Goal: Communication & Community: Answer question/provide support

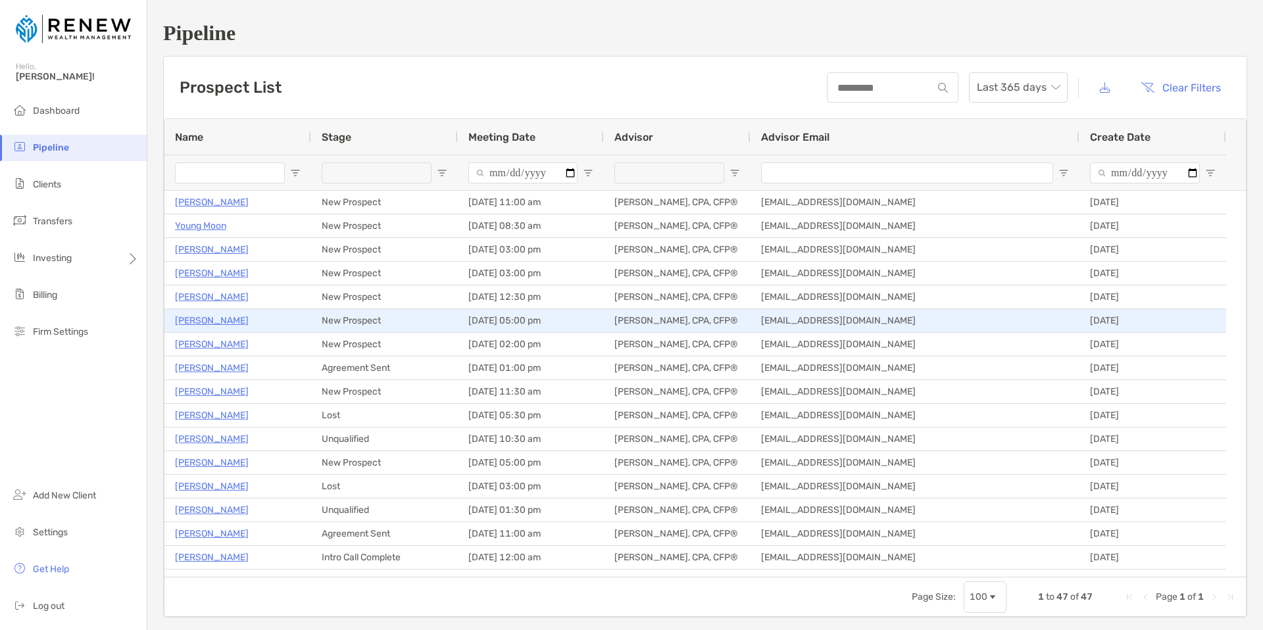
click at [208, 318] on p "[PERSON_NAME]" at bounding box center [212, 320] width 74 height 16
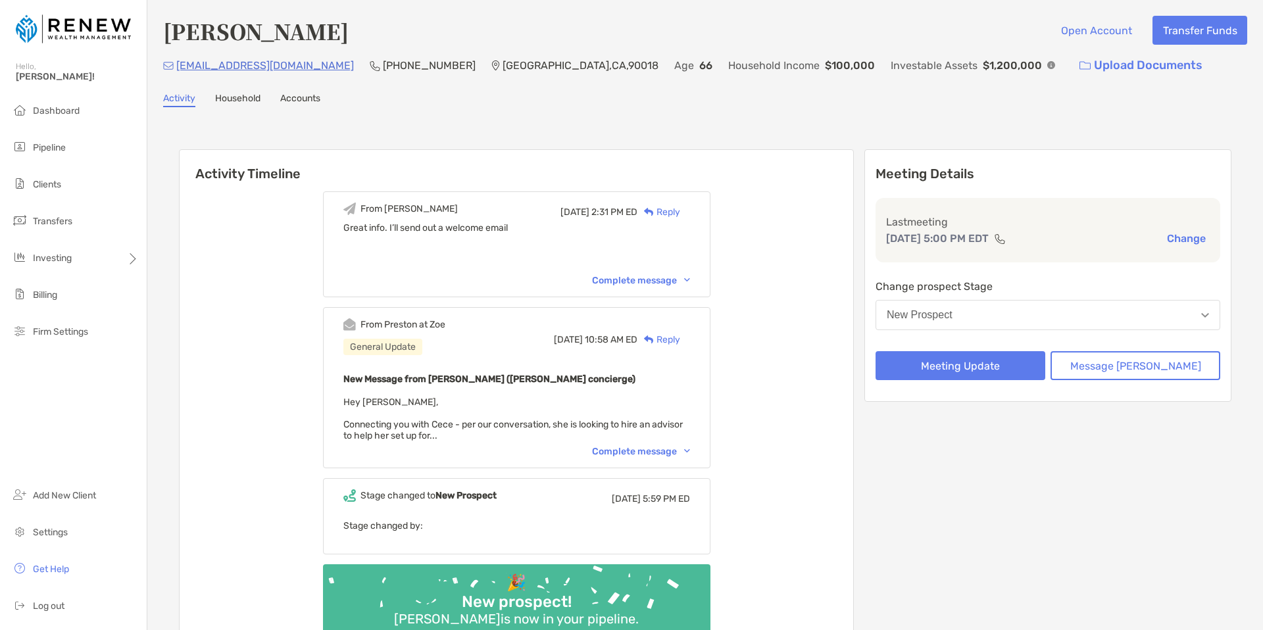
click at [678, 288] on div "From James Tue, Aug 19 2:31 PM ED Reply Great info. I’ll send out a welcome ema…" at bounding box center [516, 244] width 387 height 106
click at [686, 279] on div "Complete message" at bounding box center [641, 280] width 98 height 11
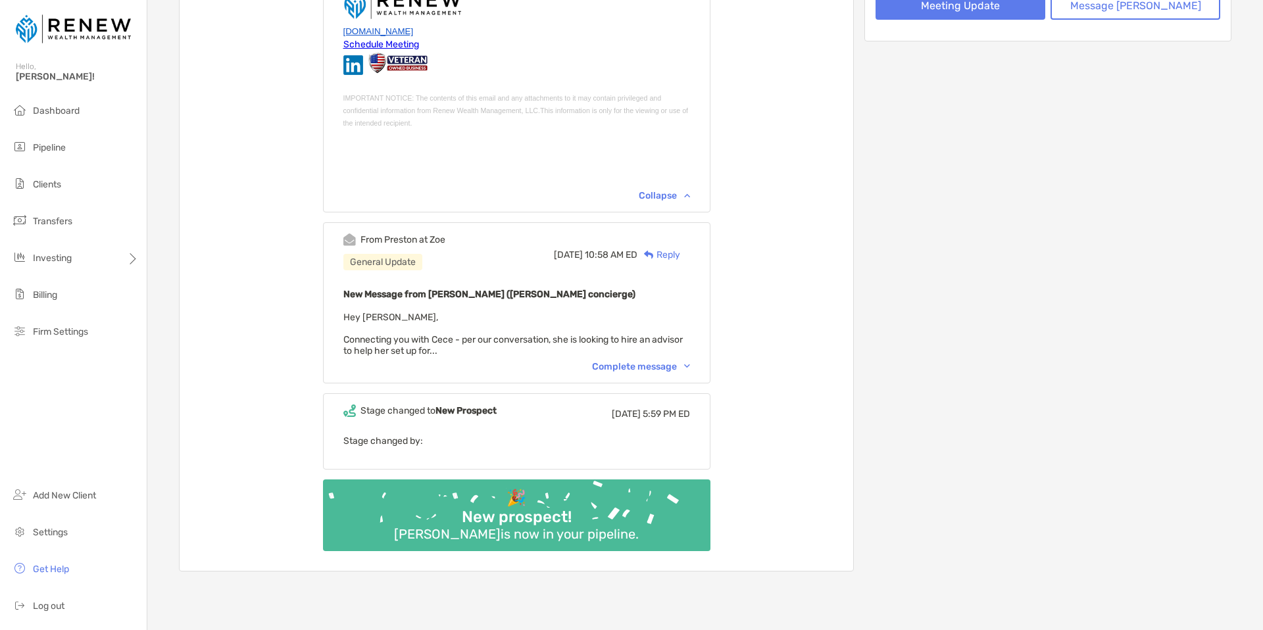
scroll to position [366, 0]
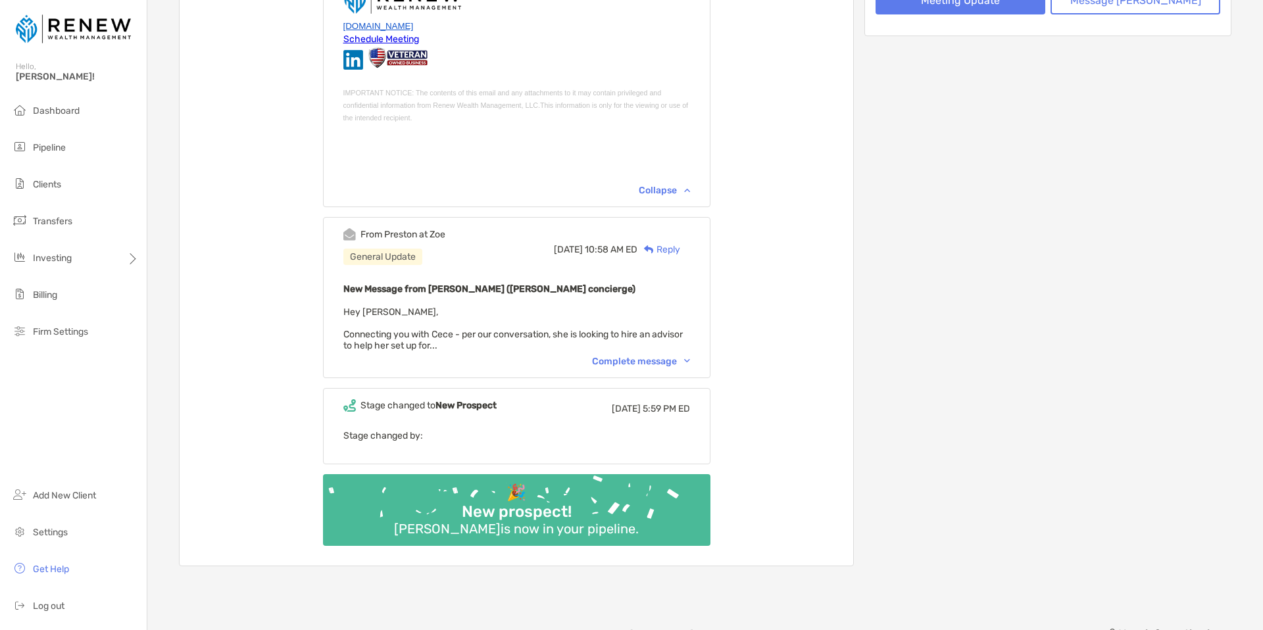
click at [685, 364] on div "Complete message" at bounding box center [641, 361] width 98 height 11
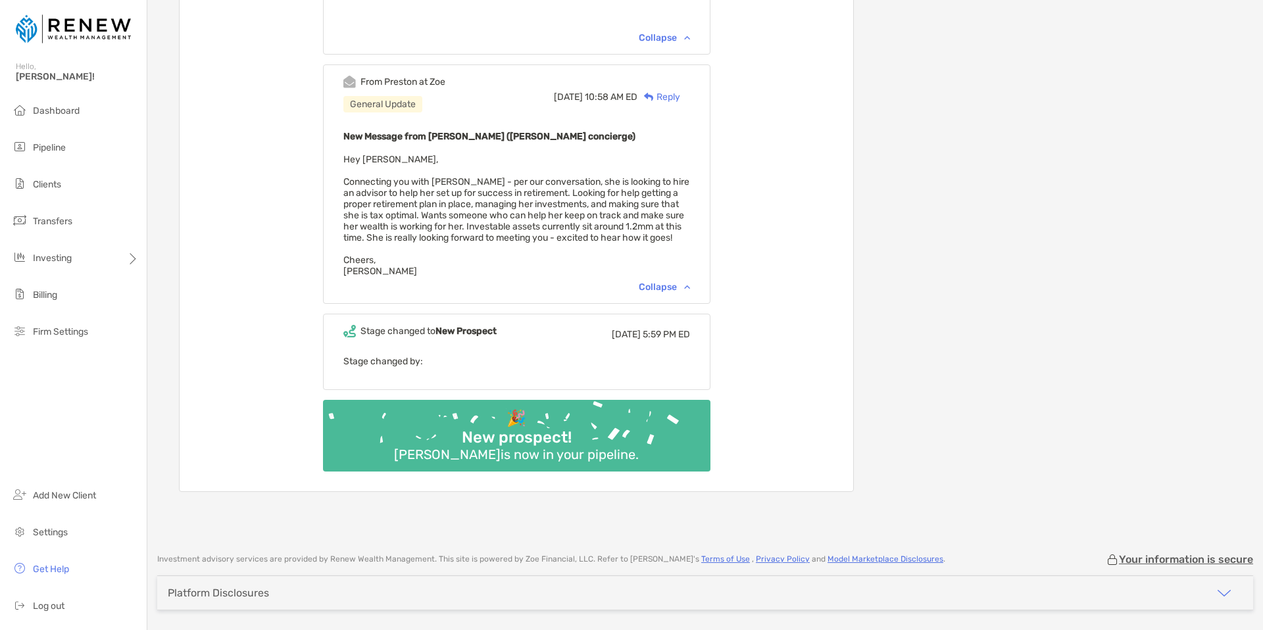
scroll to position [508, 0]
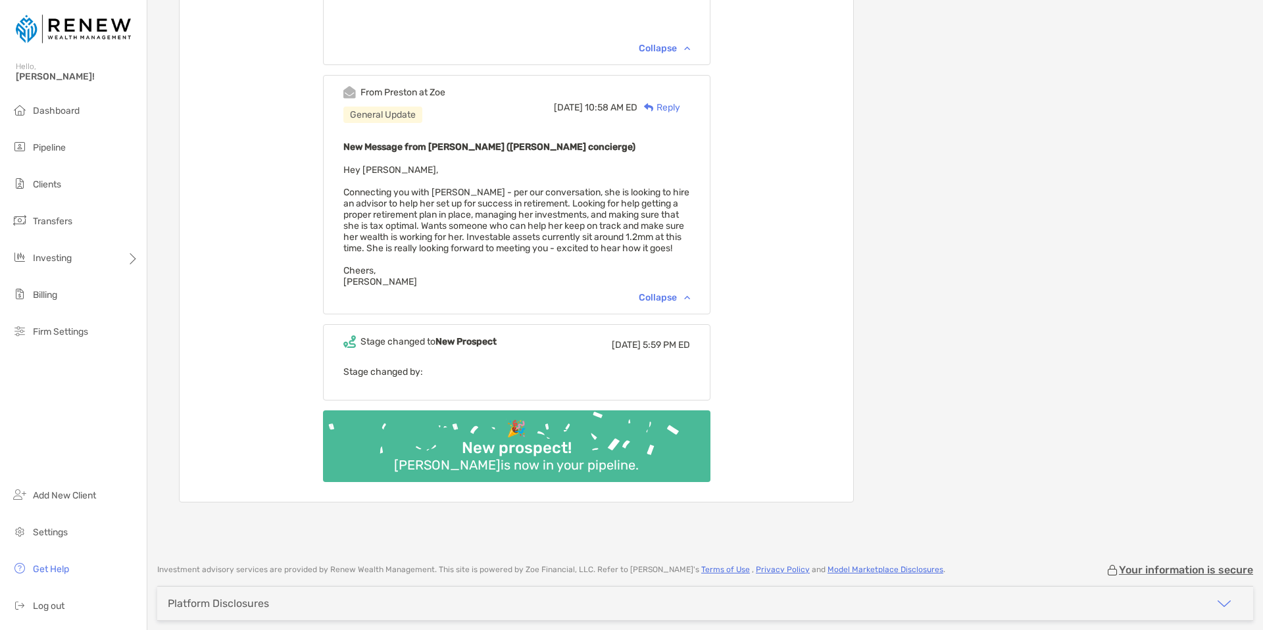
click at [662, 228] on span "Hey James, Connecting you with Cece - per our conversation, she is looking to h…" at bounding box center [516, 225] width 346 height 123
click at [590, 217] on span "Hey James, Connecting you with Cece - per our conversation, she is looking to h…" at bounding box center [516, 225] width 346 height 123
click at [612, 212] on span "Hey James, Connecting you with Cece - per our conversation, she is looking to h…" at bounding box center [516, 225] width 346 height 123
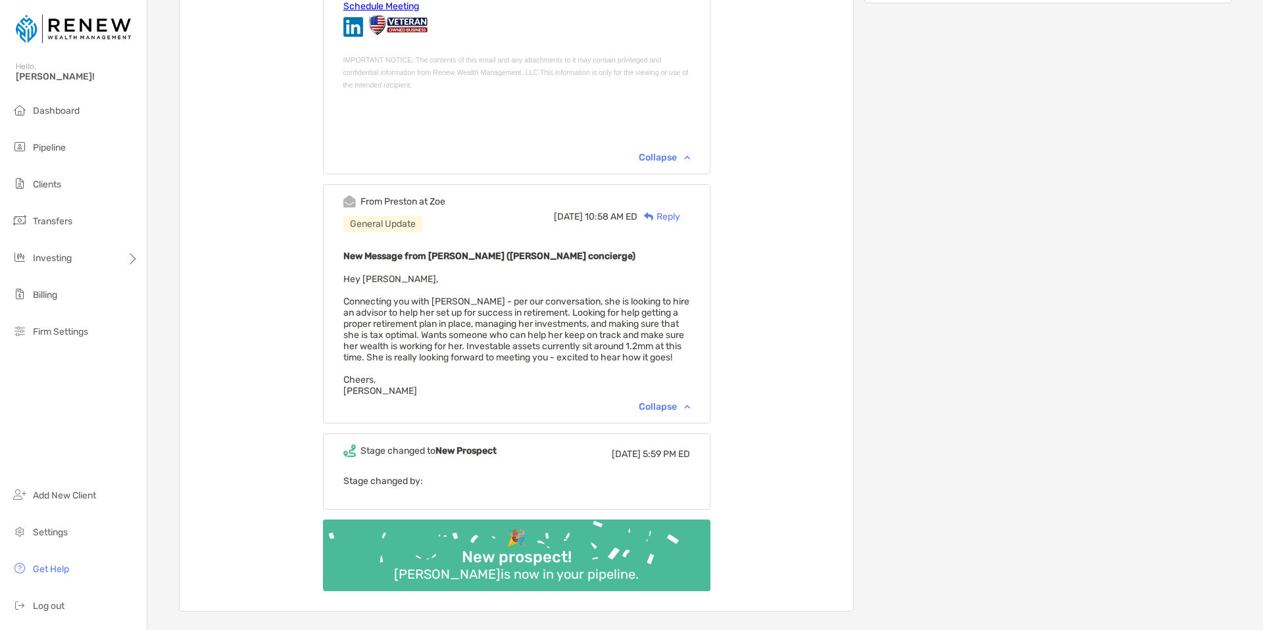
scroll to position [0, 0]
